Goal: Information Seeking & Learning: Learn about a topic

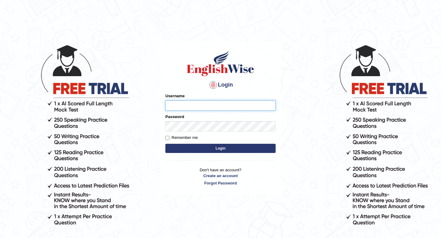
click at [213, 105] on input "Username" at bounding box center [220, 105] width 110 height 10
type input "Nilay12"
click at [165, 144] on button "Login" at bounding box center [220, 148] width 110 height 9
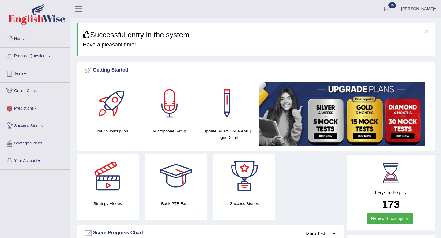
click at [28, 94] on link "Online Class" at bounding box center [35, 90] width 70 height 15
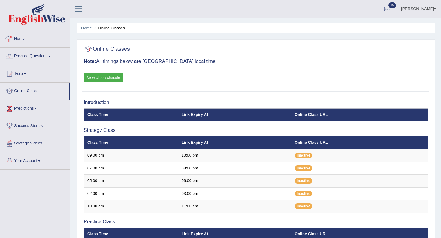
click at [36, 39] on link "Home" at bounding box center [35, 37] width 70 height 15
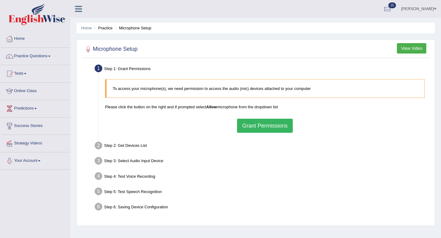
click at [250, 125] on button "Grant Permissions" at bounding box center [265, 126] width 56 height 14
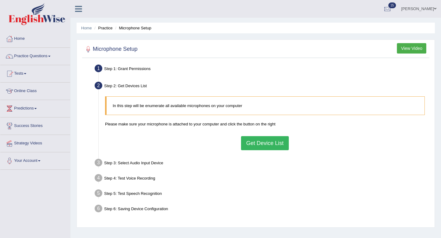
click at [255, 141] on button "Get Device List" at bounding box center [265, 143] width 48 height 14
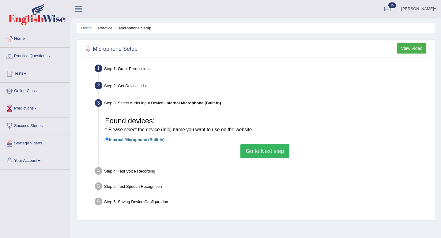
click at [254, 149] on button "Go to Next step" at bounding box center [264, 151] width 49 height 14
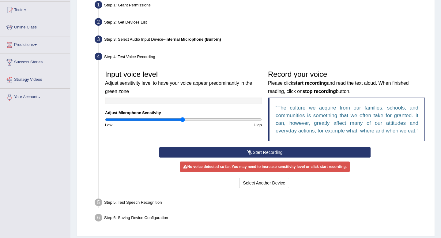
scroll to position [65, 0]
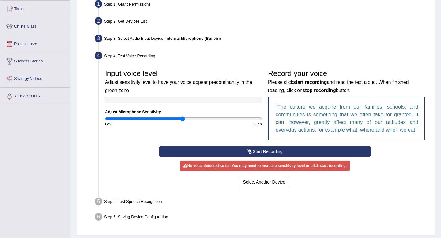
click at [248, 154] on icon at bounding box center [250, 151] width 6 height 4
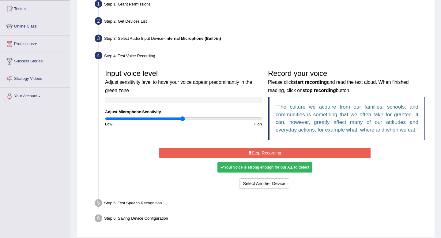
click at [248, 157] on button "Stop Recording" at bounding box center [264, 153] width 211 height 10
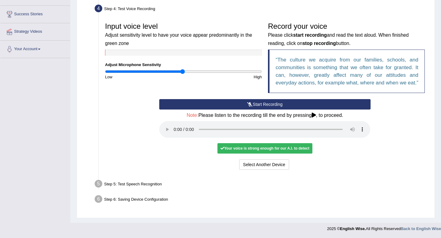
scroll to position [119, 0]
click at [280, 163] on button "Voice is ok. Go to Next step" at bounding box center [290, 165] width 61 height 10
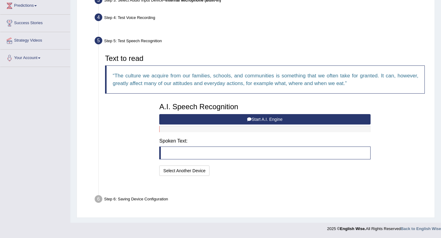
scroll to position [88, 0]
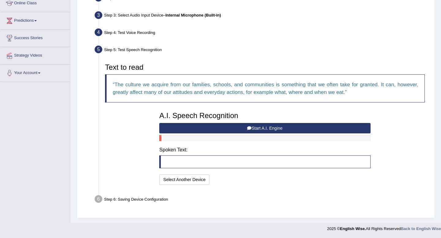
click at [238, 128] on button "Start A.I. Engine" at bounding box center [264, 128] width 211 height 10
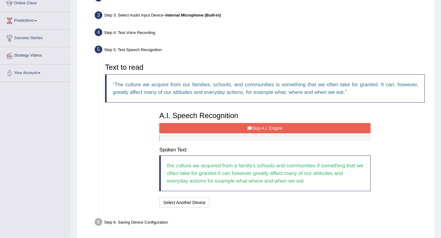
click at [258, 129] on button "Stop A.I. Engine" at bounding box center [264, 128] width 211 height 10
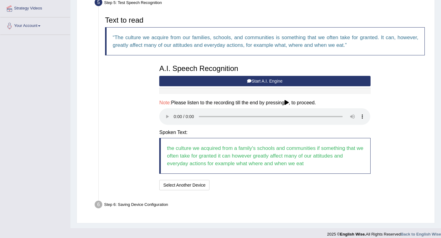
scroll to position [141, 0]
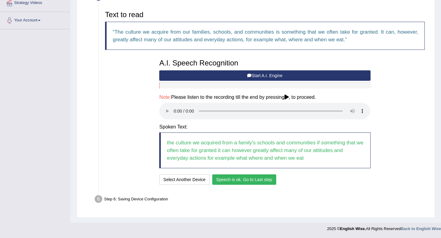
click at [245, 181] on button "Speech is ok. Go to Last step" at bounding box center [244, 180] width 64 height 10
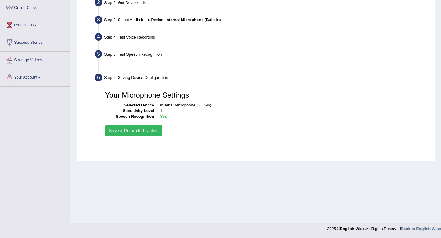
scroll to position [83, 0]
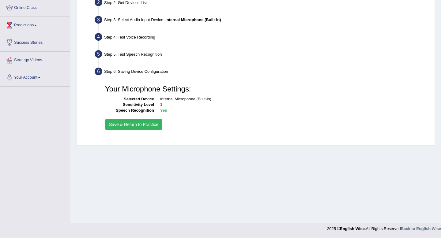
click at [142, 124] on button "Save & Return to Practice" at bounding box center [133, 124] width 57 height 10
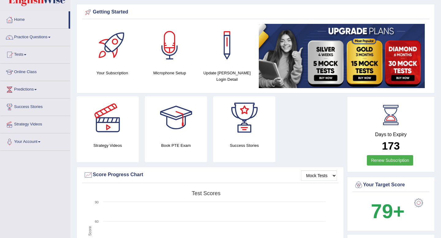
scroll to position [18, 0]
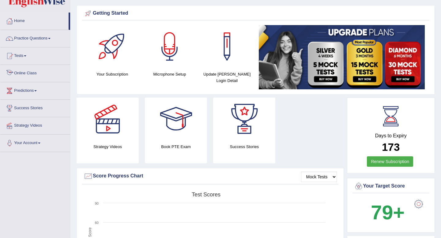
click at [32, 77] on link "Online Class" at bounding box center [35, 72] width 70 height 15
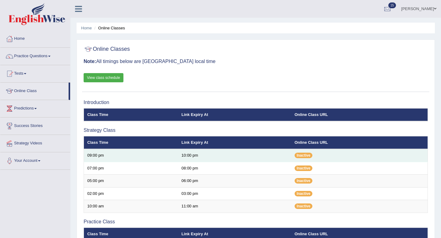
scroll to position [6, 0]
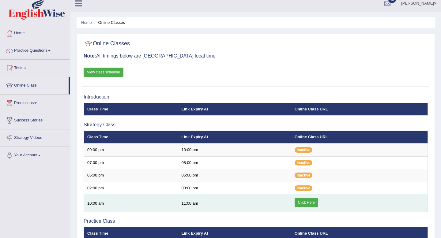
click at [307, 202] on link "Click Here" at bounding box center [307, 202] width 24 height 9
click at [304, 203] on link "Click Here" at bounding box center [307, 202] width 24 height 9
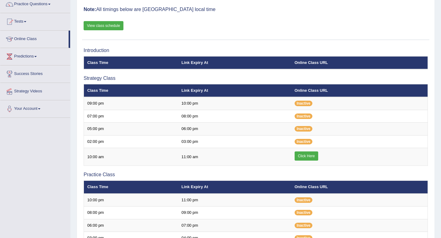
scroll to position [52, 0]
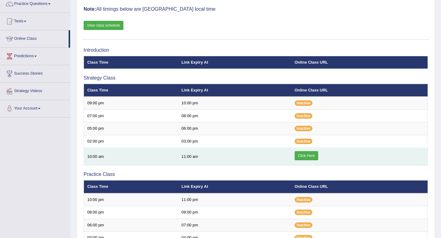
click at [308, 157] on link "Click Here" at bounding box center [307, 155] width 24 height 9
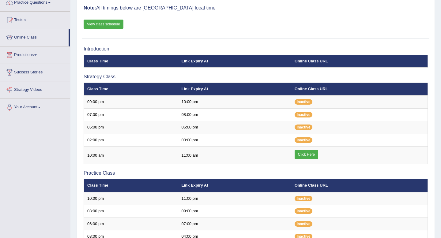
scroll to position [53, 0]
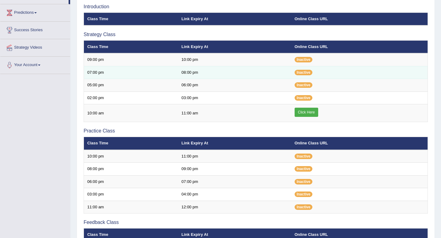
scroll to position [95, 0]
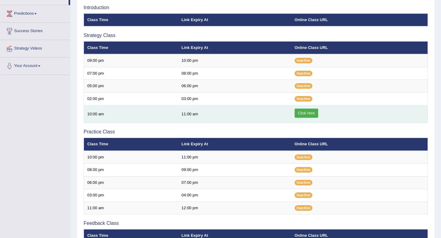
click at [304, 116] on link "Click Here" at bounding box center [307, 113] width 24 height 9
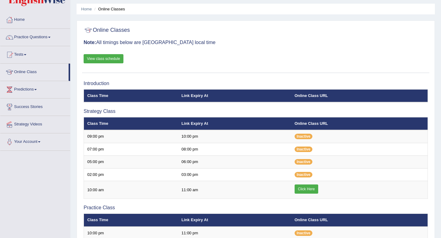
scroll to position [26, 0]
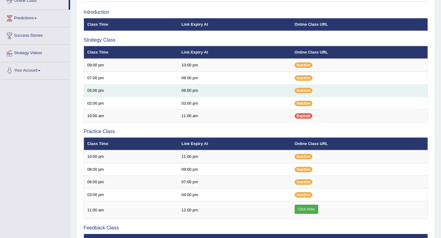
scroll to position [91, 0]
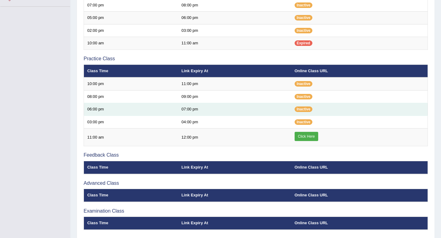
scroll to position [164, 0]
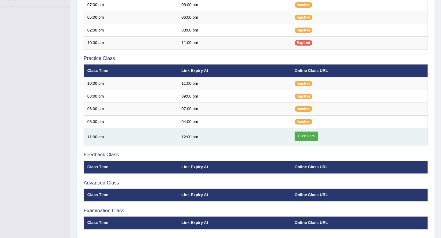
click at [307, 138] on link "Click Here" at bounding box center [307, 136] width 24 height 9
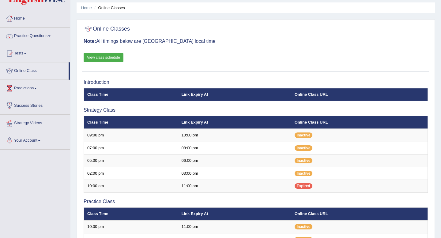
scroll to position [21, 0]
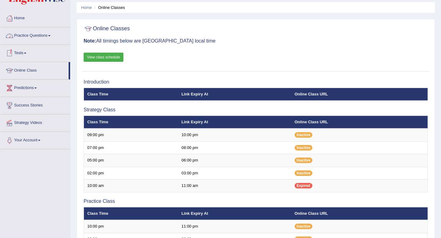
click at [52, 35] on link "Practice Questions" at bounding box center [35, 34] width 70 height 15
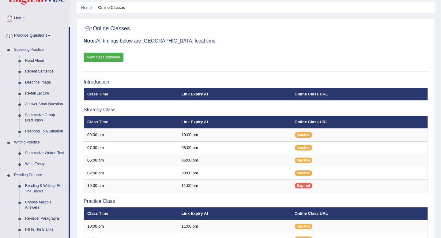
click at [32, 36] on link "Practice Questions" at bounding box center [34, 34] width 68 height 15
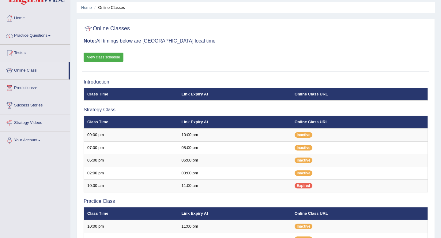
click at [32, 36] on link "Practice Questions" at bounding box center [35, 34] width 70 height 15
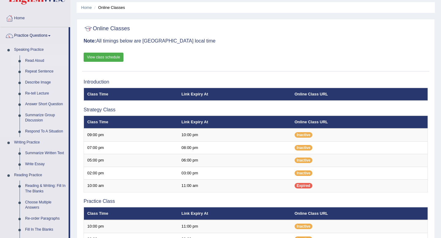
click at [34, 60] on link "Read Aloud" at bounding box center [45, 60] width 46 height 11
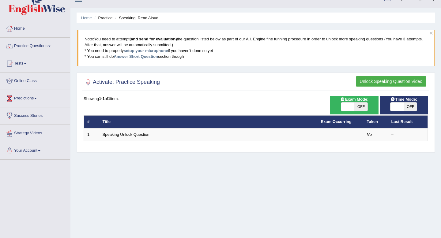
click at [380, 81] on button "Unlock Speaking Question Video" at bounding box center [391, 81] width 70 height 10
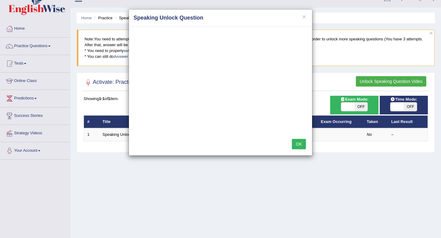
click at [298, 142] on button "OK" at bounding box center [299, 144] width 14 height 10
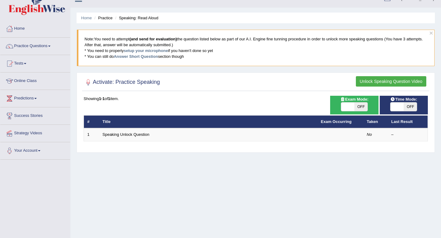
click at [379, 81] on button "Unlock Speaking Question Video" at bounding box center [391, 81] width 70 height 10
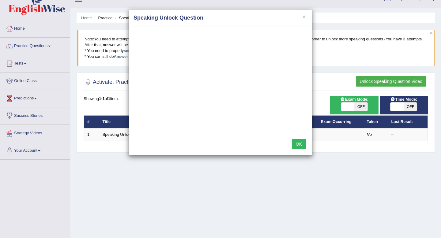
click at [303, 140] on button "OK" at bounding box center [299, 144] width 14 height 10
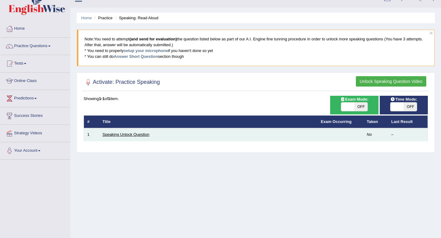
click at [130, 134] on link "Speaking Unlock Question" at bounding box center [126, 134] width 47 height 5
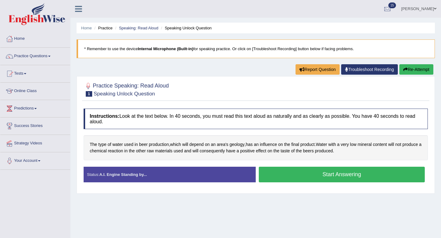
click at [313, 174] on button "Start Answering" at bounding box center [342, 175] width 166 height 16
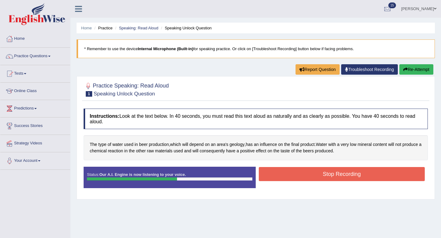
click at [313, 174] on button "Stop Recording" at bounding box center [342, 174] width 166 height 14
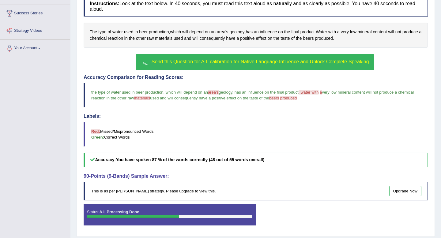
scroll to position [132, 0]
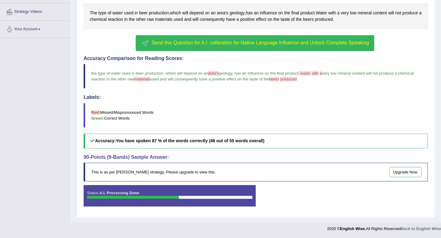
click at [219, 43] on span "Send this Question for A.I. calibration for Native Language Influence and Unloc…" at bounding box center [260, 42] width 217 height 5
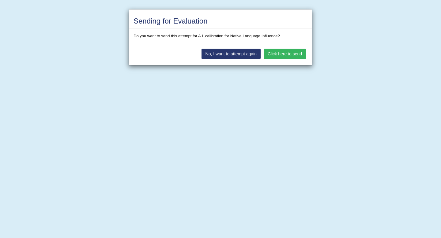
click at [278, 54] on button "Click here to send" at bounding box center [285, 54] width 42 height 10
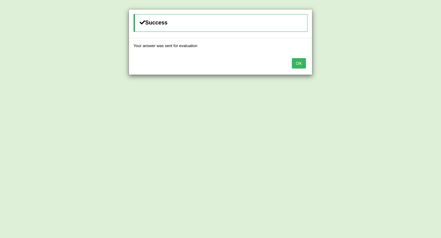
click at [300, 68] on button "OK" at bounding box center [299, 63] width 14 height 10
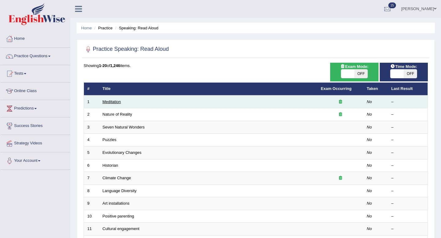
click at [115, 101] on link "Meditation" at bounding box center [112, 102] width 18 height 5
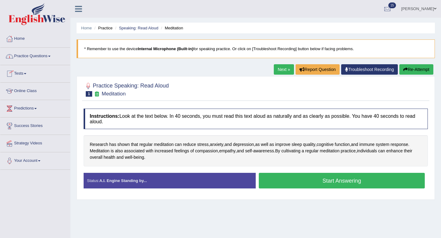
click at [45, 56] on link "Practice Questions" at bounding box center [35, 55] width 70 height 15
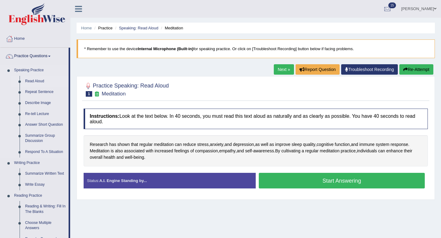
click at [37, 81] on link "Read Aloud" at bounding box center [45, 81] width 46 height 11
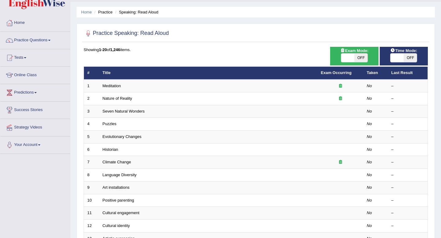
scroll to position [18, 0]
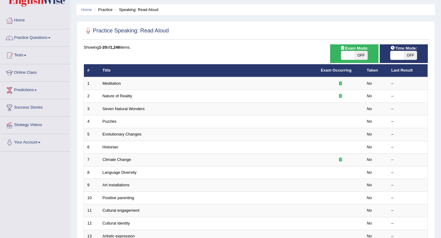
click at [359, 53] on span "OFF" at bounding box center [360, 55] width 13 height 9
checkbox input "true"
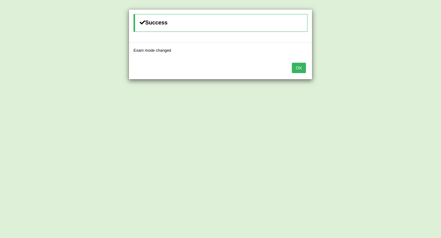
click at [298, 66] on button "OK" at bounding box center [299, 68] width 14 height 10
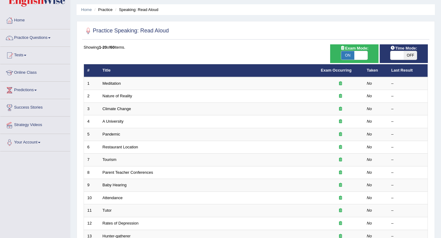
scroll to position [18, 0]
click at [405, 55] on span "OFF" at bounding box center [410, 55] width 13 height 9
checkbox input "true"
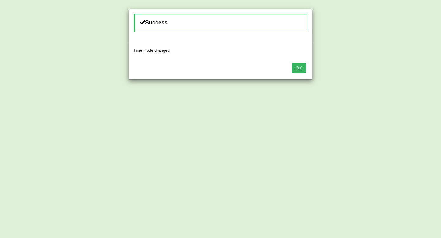
click at [301, 69] on button "OK" at bounding box center [299, 68] width 14 height 10
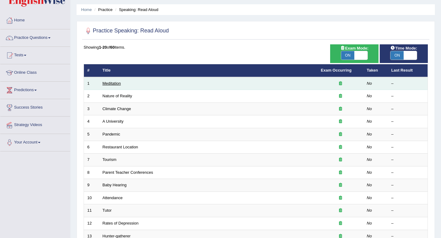
click at [111, 84] on link "Meditation" at bounding box center [112, 83] width 18 height 5
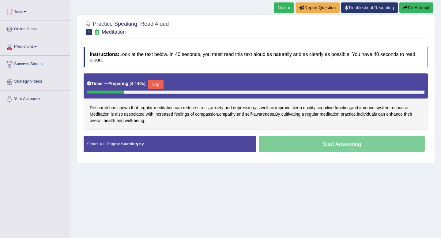
scroll to position [60, 0]
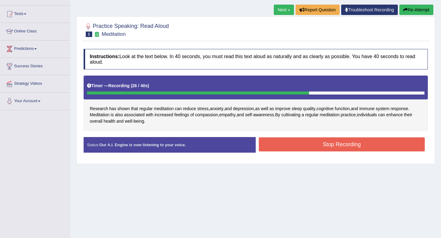
click at [291, 145] on button "Stop Recording" at bounding box center [342, 145] width 166 height 14
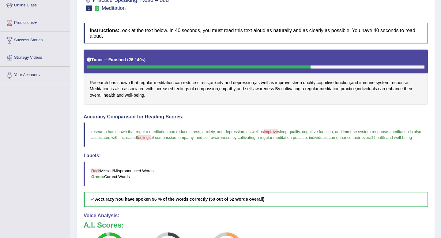
scroll to position [0, 0]
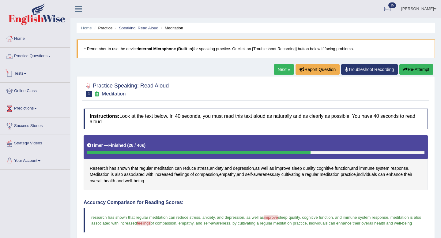
click at [34, 54] on link "Practice Questions" at bounding box center [35, 55] width 70 height 15
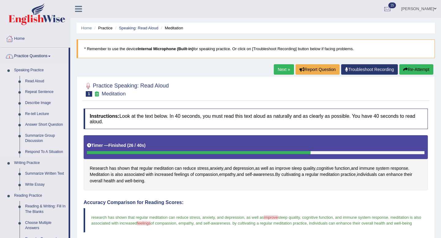
click at [37, 80] on link "Read Aloud" at bounding box center [45, 81] width 46 height 11
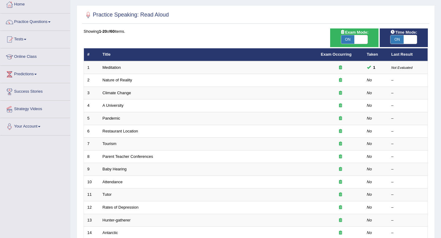
scroll to position [35, 0]
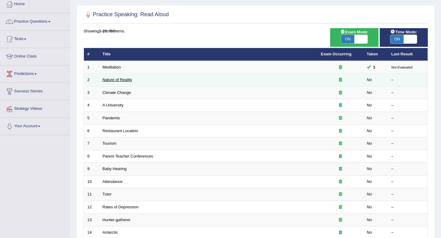
click at [120, 81] on link "Nature of Reality" at bounding box center [118, 79] width 30 height 5
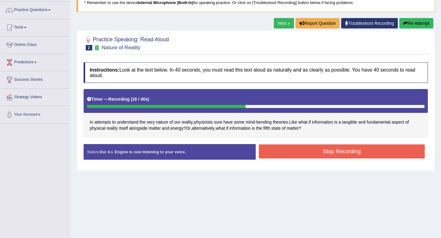
click at [318, 153] on button "Stop Recording" at bounding box center [342, 152] width 166 height 14
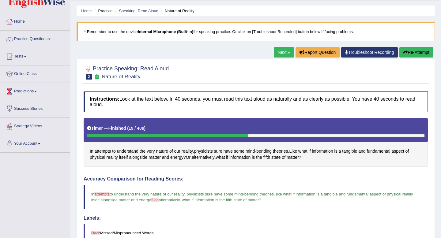
scroll to position [18, 0]
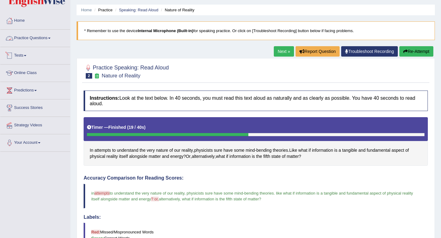
click at [39, 38] on link "Practice Questions" at bounding box center [35, 37] width 70 height 15
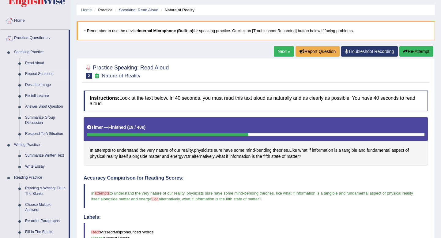
click at [41, 74] on link "Repeat Sentence" at bounding box center [45, 74] width 46 height 11
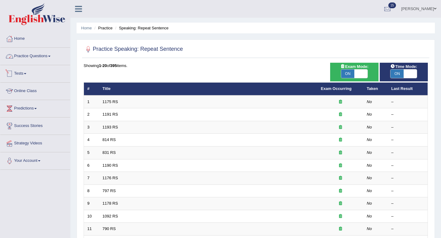
click at [44, 58] on link "Practice Questions" at bounding box center [35, 55] width 70 height 15
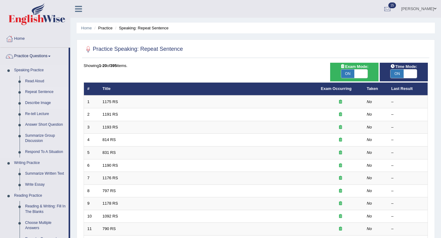
click at [37, 103] on link "Describe Image" at bounding box center [45, 103] width 46 height 11
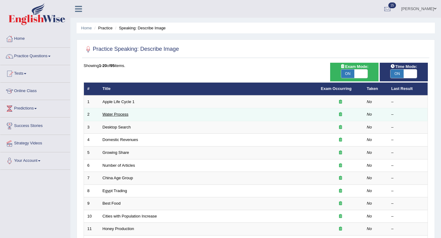
click at [112, 114] on link "Water Process" at bounding box center [116, 114] width 26 height 5
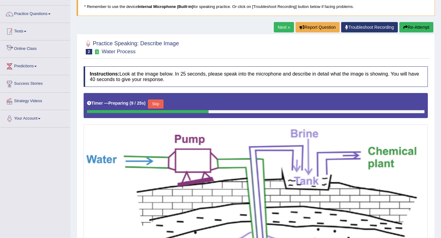
scroll to position [32, 0]
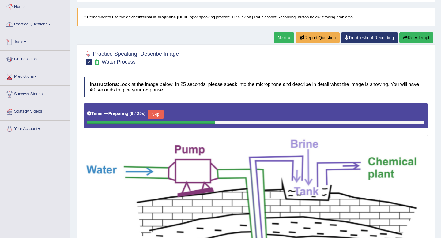
click at [41, 25] on link "Practice Questions" at bounding box center [35, 23] width 70 height 15
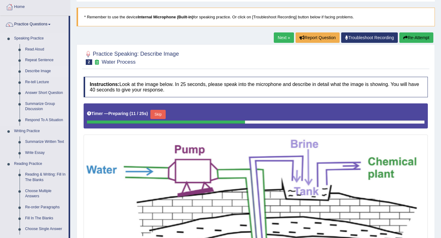
click at [38, 72] on link "Describe Image" at bounding box center [45, 71] width 46 height 11
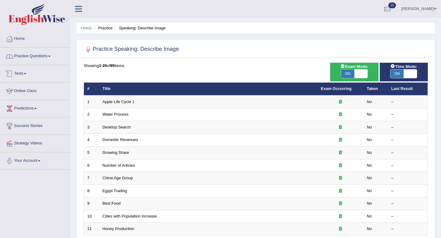
click at [47, 60] on link "Practice Questions" at bounding box center [35, 55] width 70 height 15
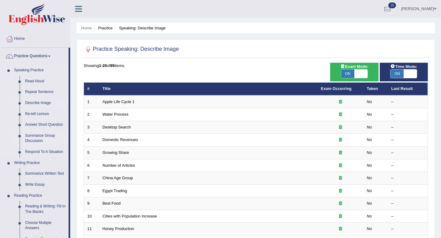
click at [37, 138] on link "Summarize Group Discussion" at bounding box center [45, 138] width 46 height 16
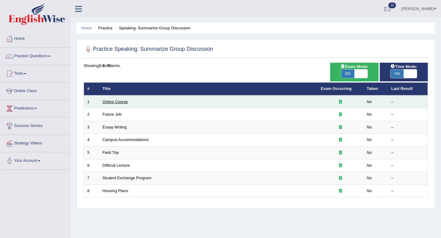
click at [113, 101] on link "Online Course" at bounding box center [115, 102] width 25 height 5
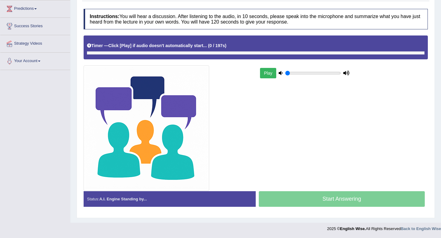
scroll to position [100, 0]
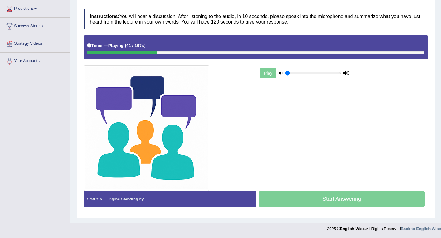
click at [271, 77] on div "Play" at bounding box center [305, 73] width 92 height 15
click at [147, 171] on img at bounding box center [147, 129] width 126 height 126
click at [217, 103] on div at bounding box center [168, 129] width 175 height 126
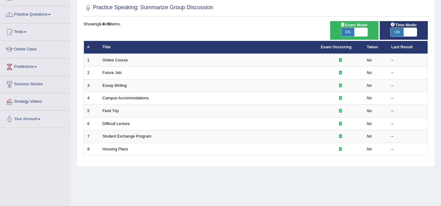
scroll to position [42, 0]
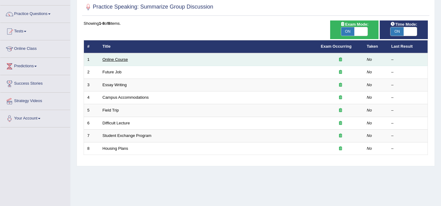
click at [117, 62] on link "Online Course" at bounding box center [115, 59] width 25 height 5
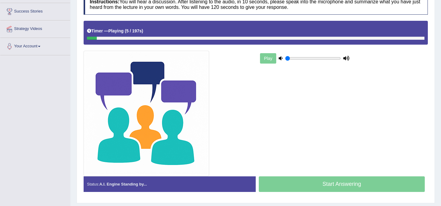
scroll to position [115, 0]
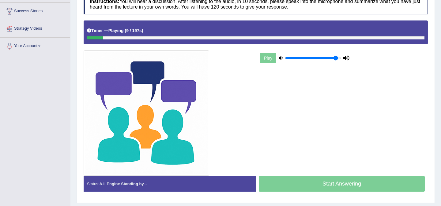
drag, startPoint x: 301, startPoint y: 59, endPoint x: 336, endPoint y: 59, distance: 34.9
type input "0.95"
click at [336, 59] on input "range" at bounding box center [313, 58] width 56 height 5
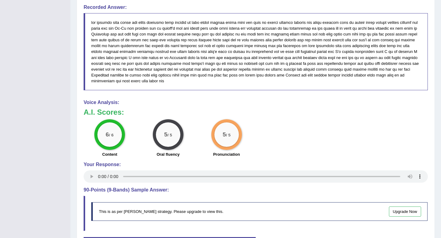
scroll to position [0, 0]
